Goal: Navigation & Orientation: Find specific page/section

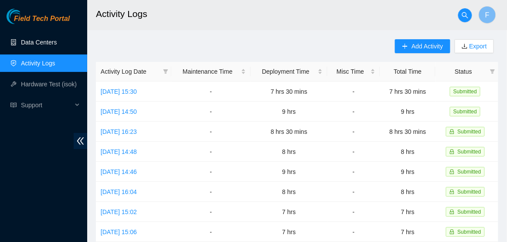
click at [49, 42] on link "Data Centers" at bounding box center [39, 42] width 36 height 7
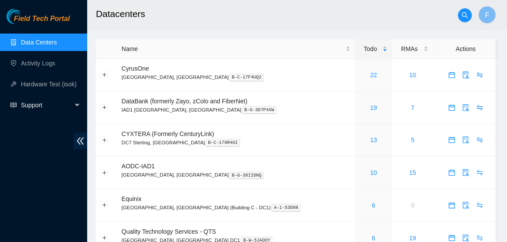
click at [75, 103] on div "Support" at bounding box center [43, 104] width 87 height 17
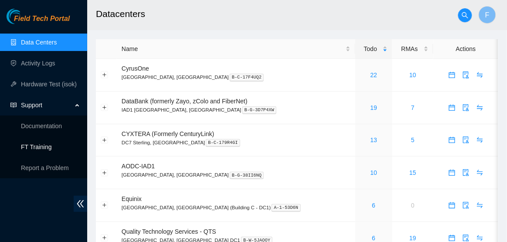
click at [52, 144] on link "FT Training" at bounding box center [36, 146] width 31 height 7
